Goal: Navigation & Orientation: Find specific page/section

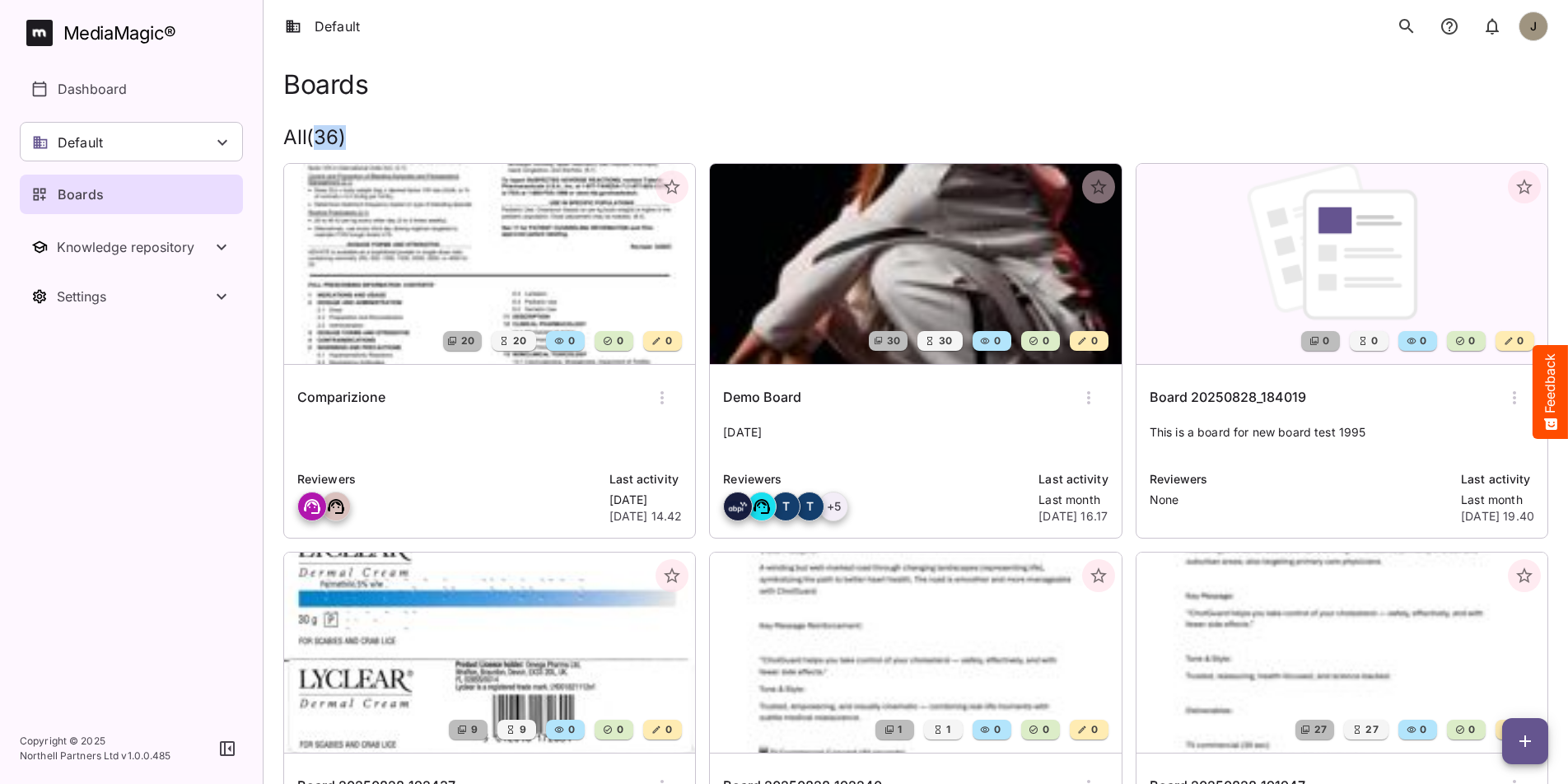
drag, startPoint x: 349, startPoint y: 137, endPoint x: 298, endPoint y: 135, distance: 51.0
click at [298, 135] on h2 "All ( 36 )" at bounding box center [915, 138] width 1264 height 24
drag, startPoint x: 286, startPoint y: 135, endPoint x: 356, endPoint y: 135, distance: 70.0
click at [356, 135] on h2 "All ( 36 )" at bounding box center [915, 138] width 1264 height 24
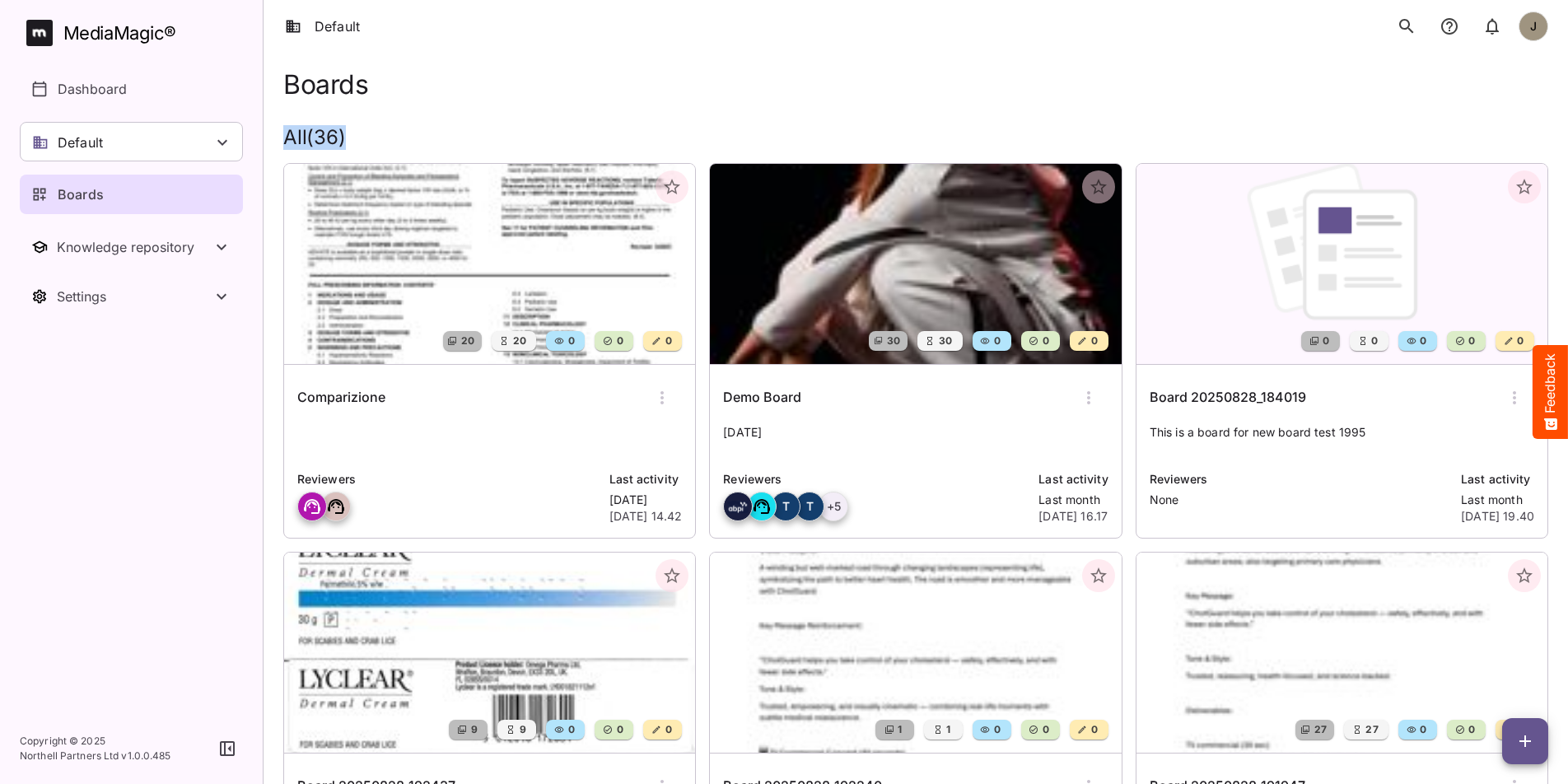
click at [356, 135] on h2 "All ( 36 )" at bounding box center [915, 138] width 1264 height 24
click at [1220, 128] on h2 "All ( 36 )" at bounding box center [915, 138] width 1264 height 24
click at [1530, 41] on div "J" at bounding box center [1468, 26] width 158 height 33
click at [1530, 38] on div "J" at bounding box center [1533, 27] width 30 height 30
click at [1279, 77] on div at bounding box center [784, 392] width 1568 height 784
